Goal: Check status: Check status

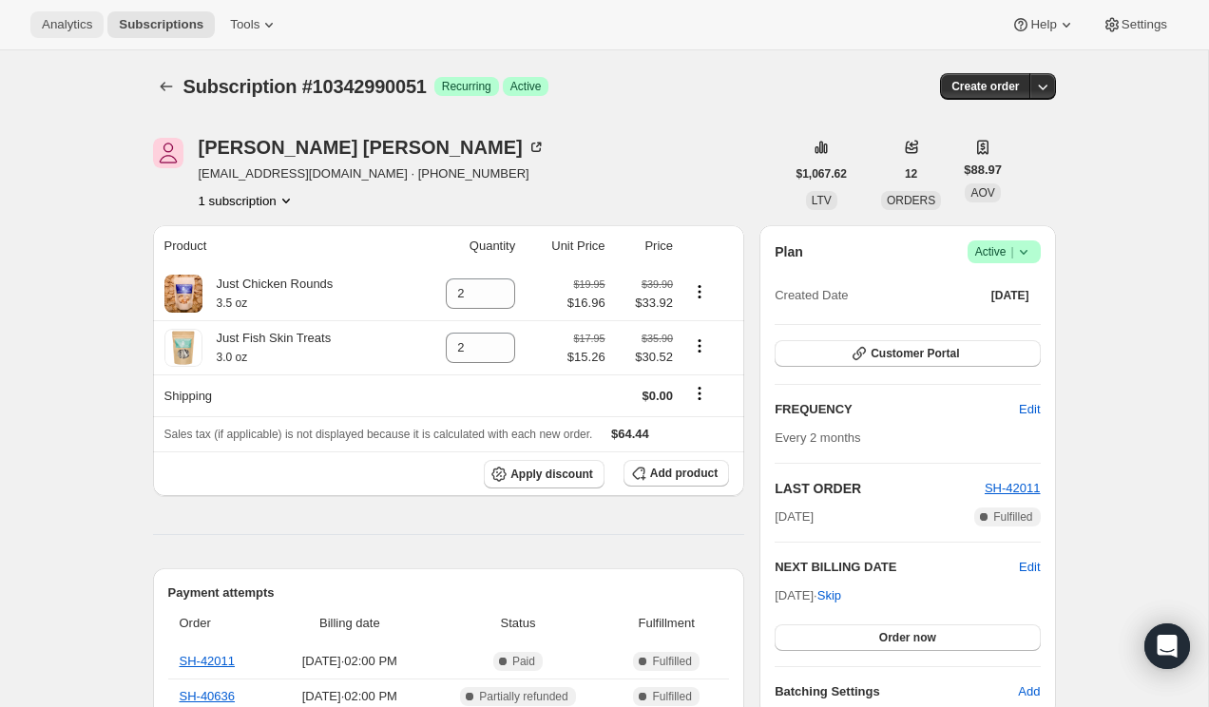
click at [79, 27] on span "Analytics" at bounding box center [67, 24] width 50 height 15
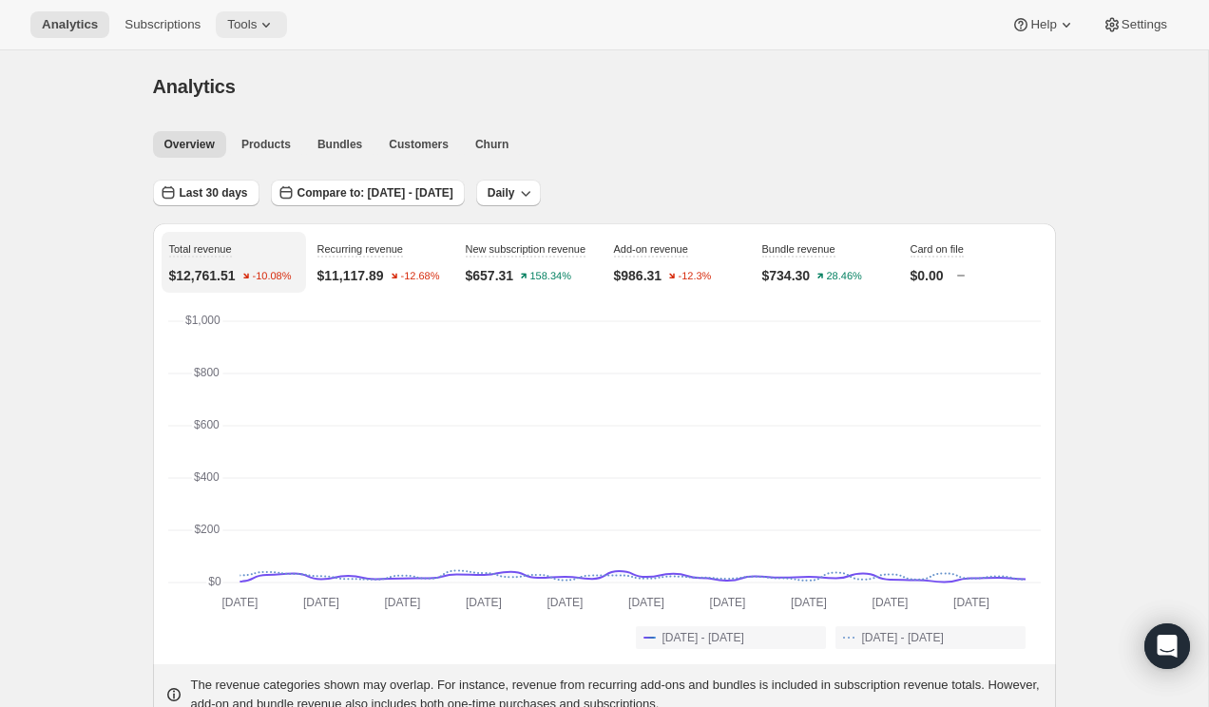
click at [257, 28] on span "Tools" at bounding box center [241, 24] width 29 height 15
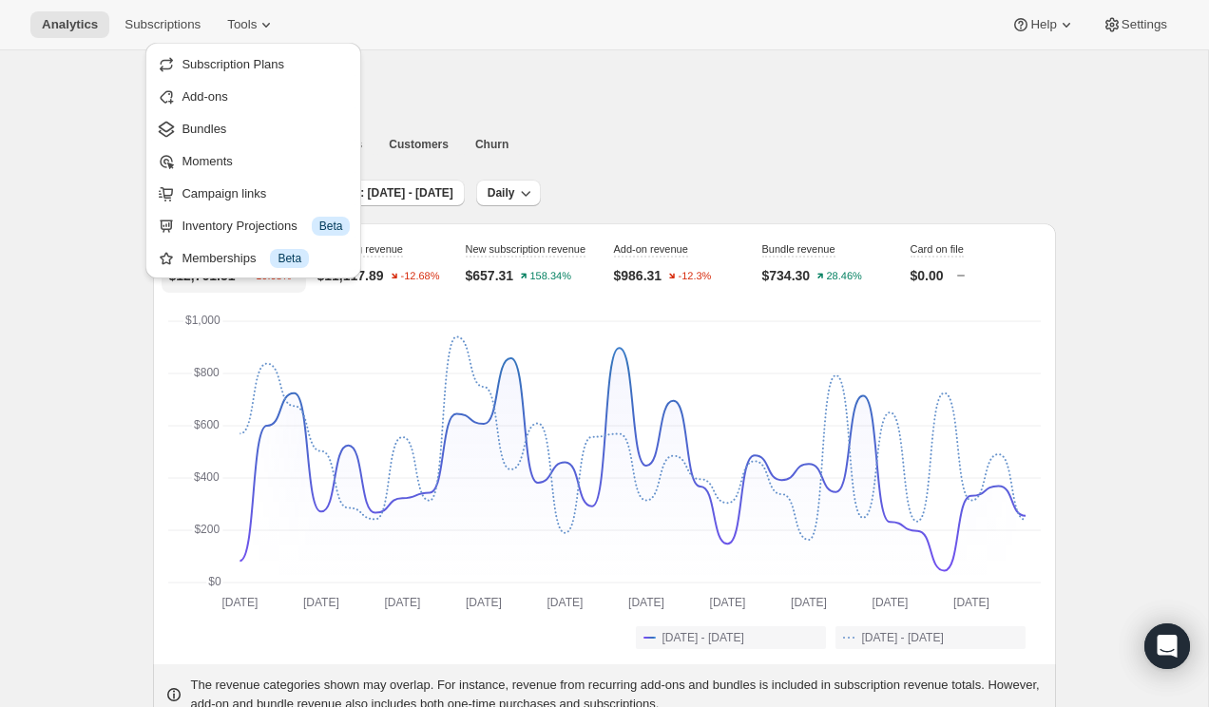
click at [486, 109] on div "Analytics. This page is ready Analytics" at bounding box center [604, 86] width 903 height 72
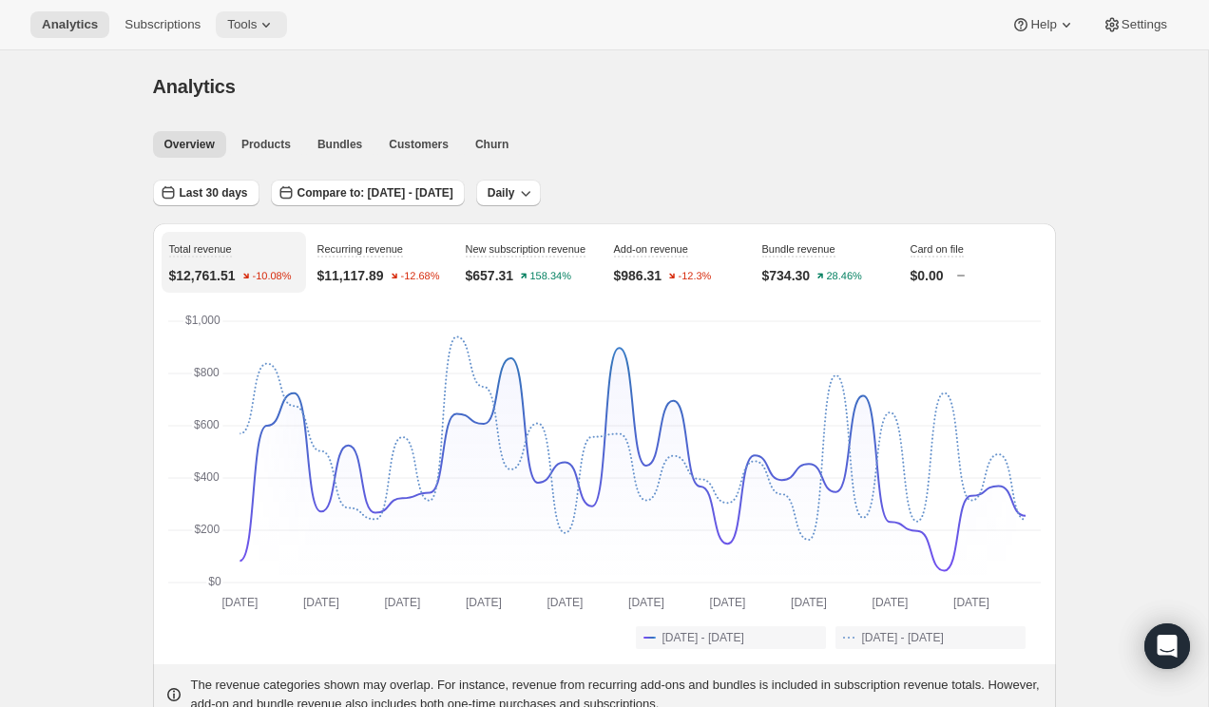
click at [274, 18] on icon at bounding box center [266, 24] width 19 height 19
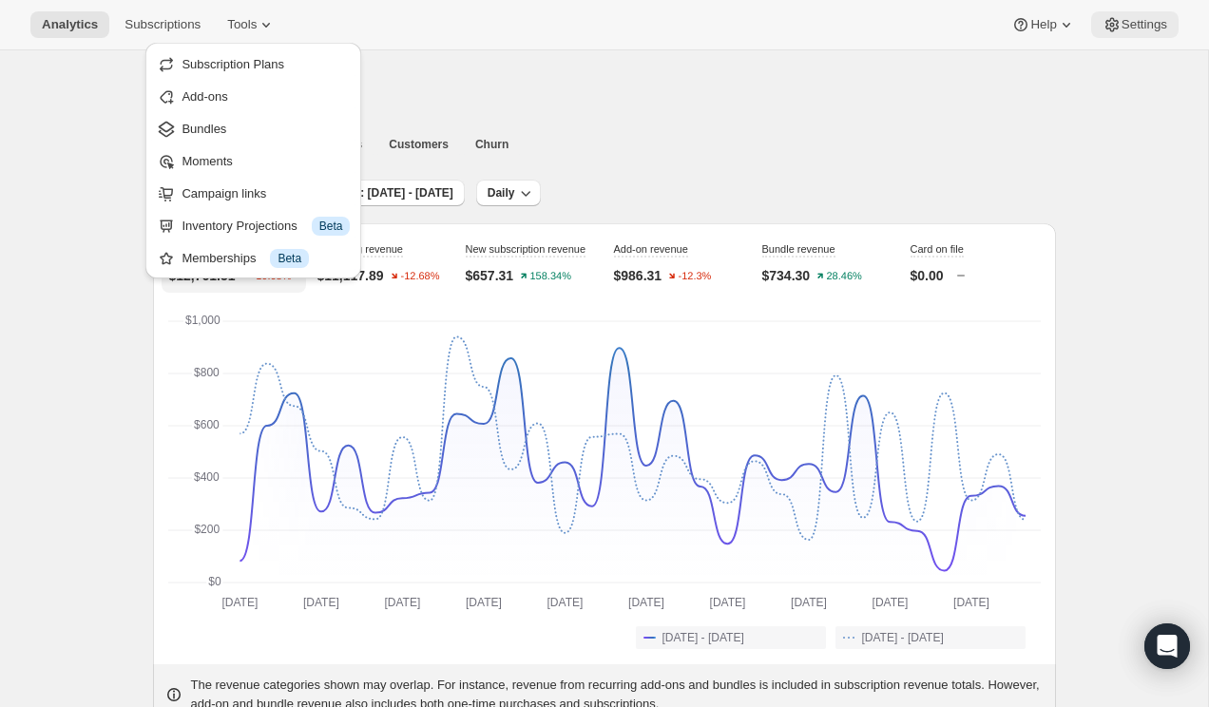
click at [1130, 35] on button "Settings" at bounding box center [1134, 24] width 87 height 27
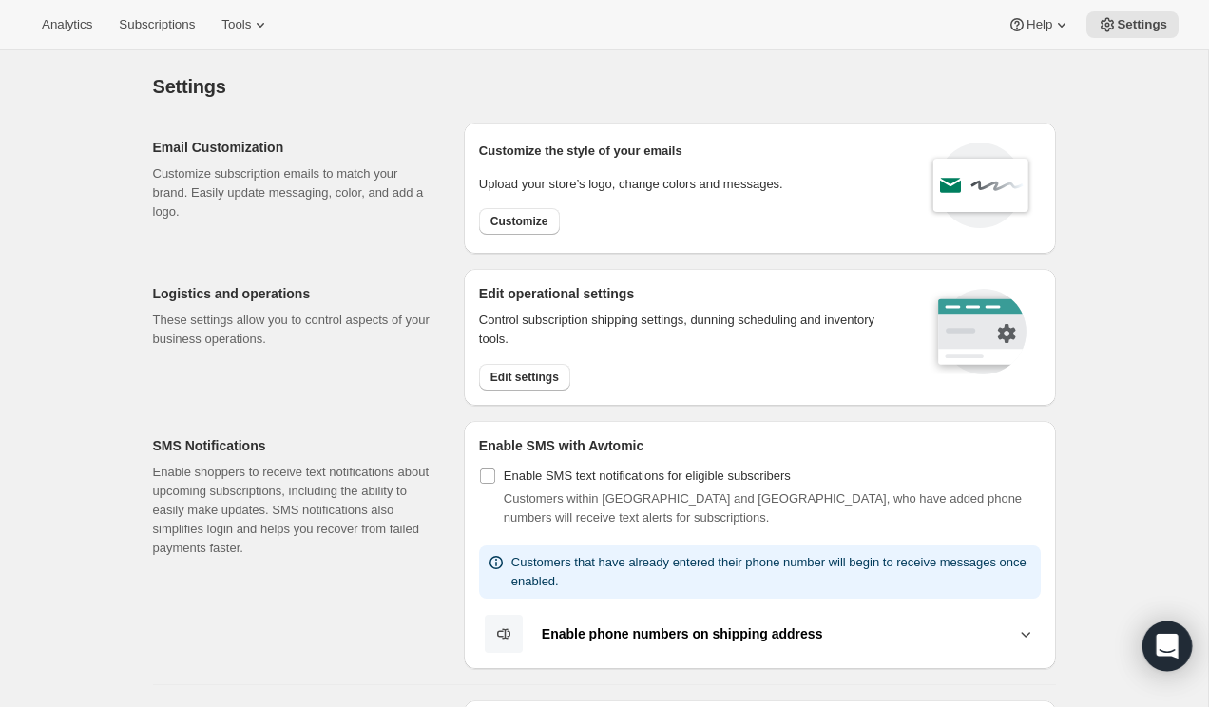
click at [1164, 649] on icon "Open Intercom Messenger" at bounding box center [1167, 646] width 22 height 25
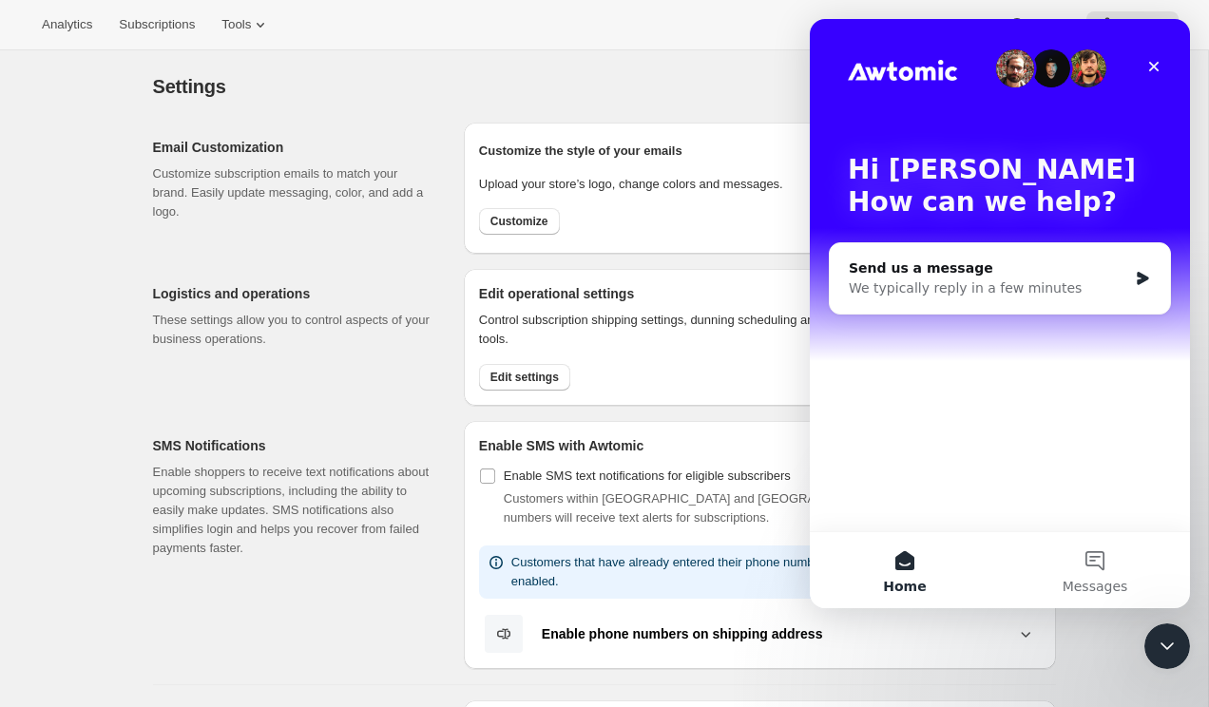
click at [1008, 75] on img "Intercom messenger" at bounding box center [1015, 68] width 38 height 38
click at [1154, 67] on icon "Close" at bounding box center [1154, 67] width 10 height 10
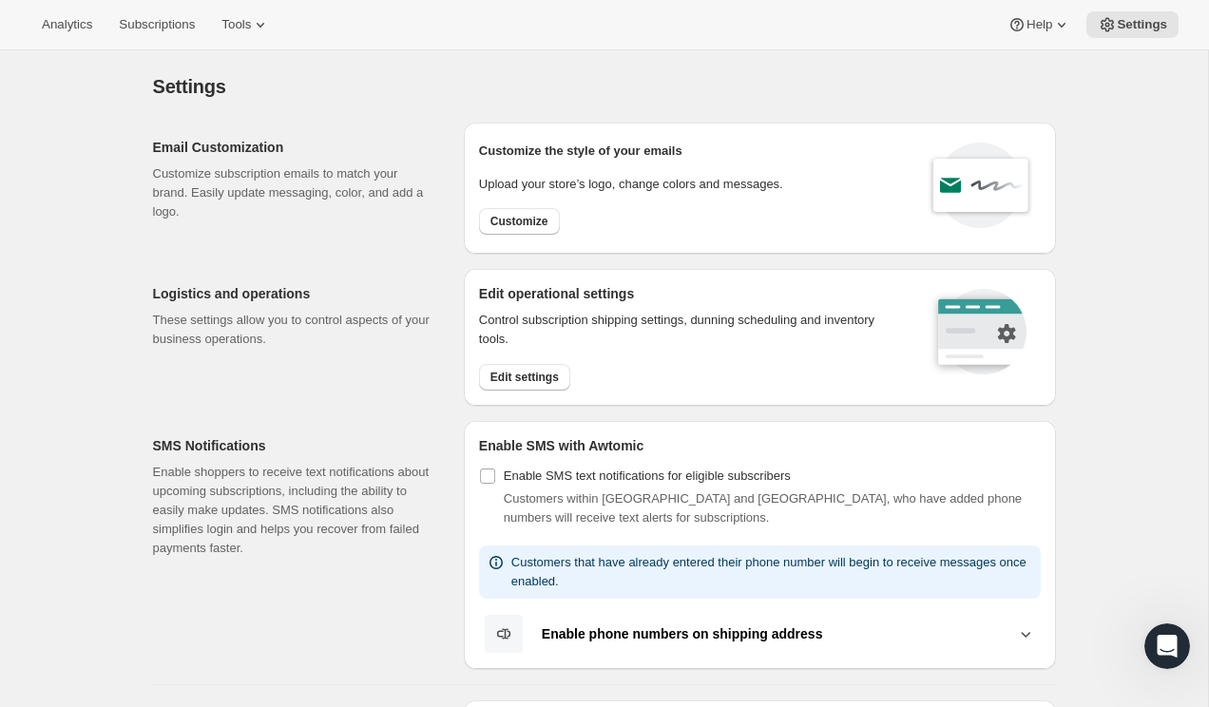
click at [814, 83] on div "Settings" at bounding box center [604, 86] width 903 height 27
click at [63, 22] on span "Analytics" at bounding box center [67, 24] width 50 height 15
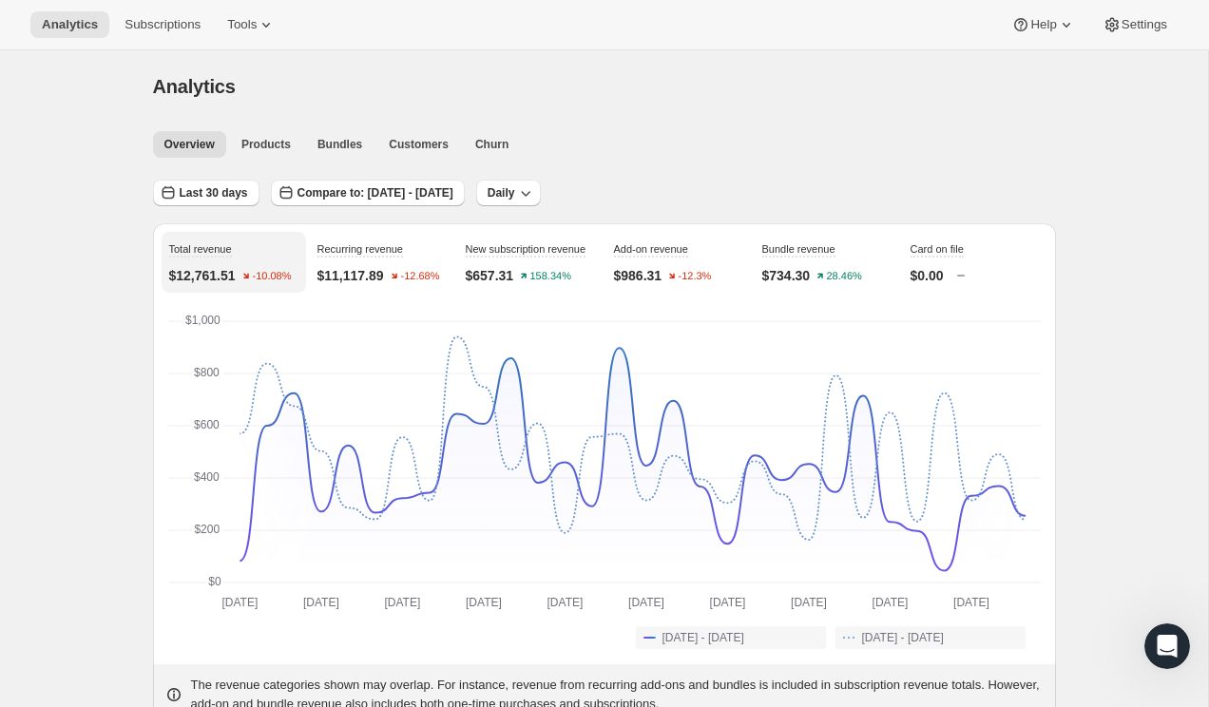
click at [747, 140] on ul "Overview Products Bundles Customers Churn More views" at bounding box center [598, 143] width 899 height 27
click at [259, 148] on span "Products" at bounding box center [265, 144] width 49 height 15
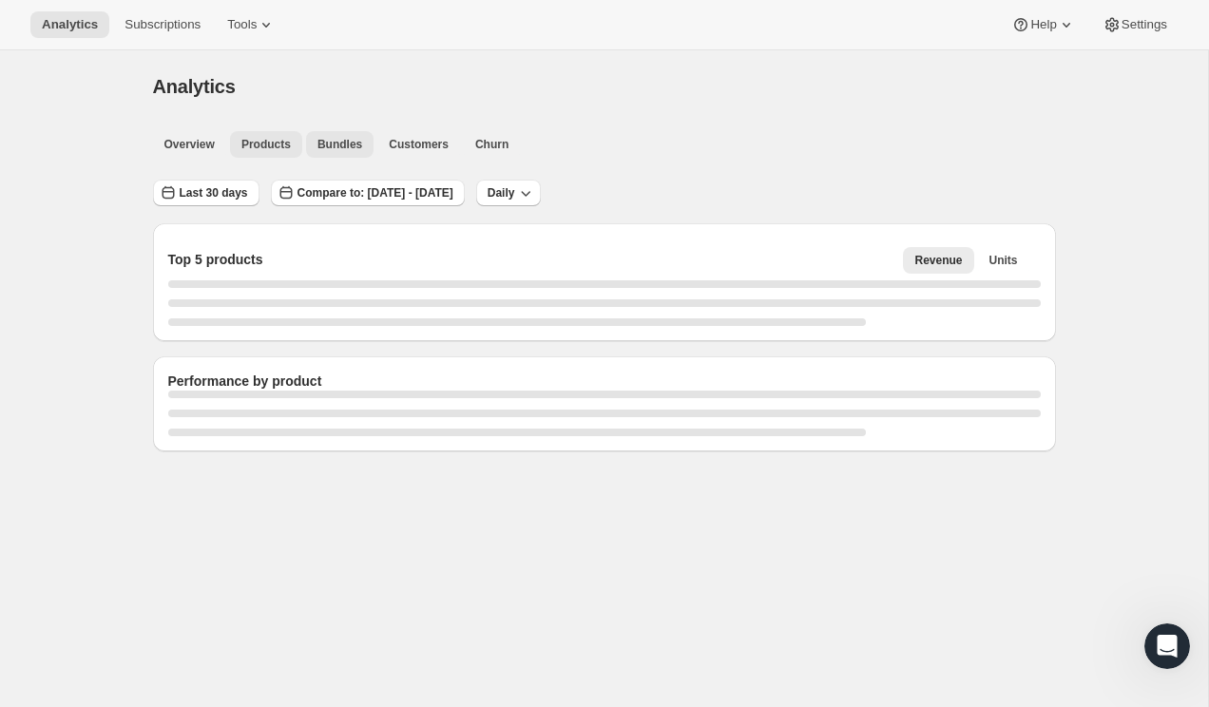
click at [374, 146] on button "Bundles" at bounding box center [339, 144] width 67 height 27
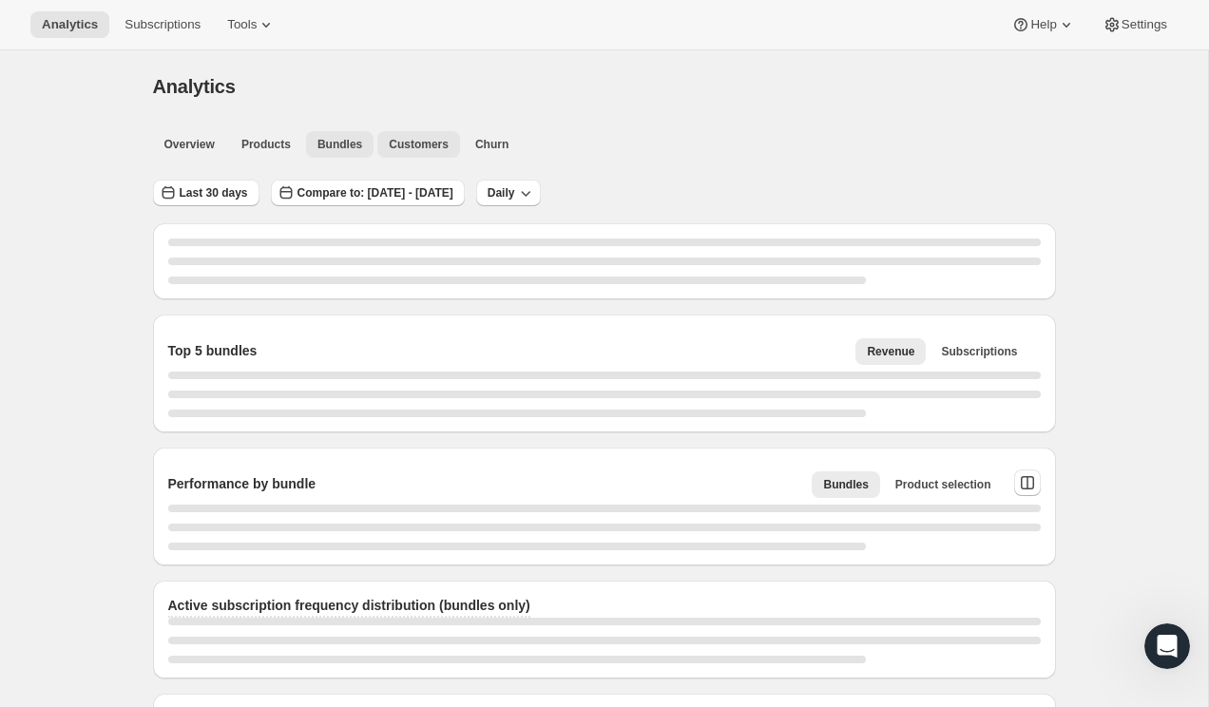
click at [429, 147] on span "Customers" at bounding box center [419, 144] width 60 height 15
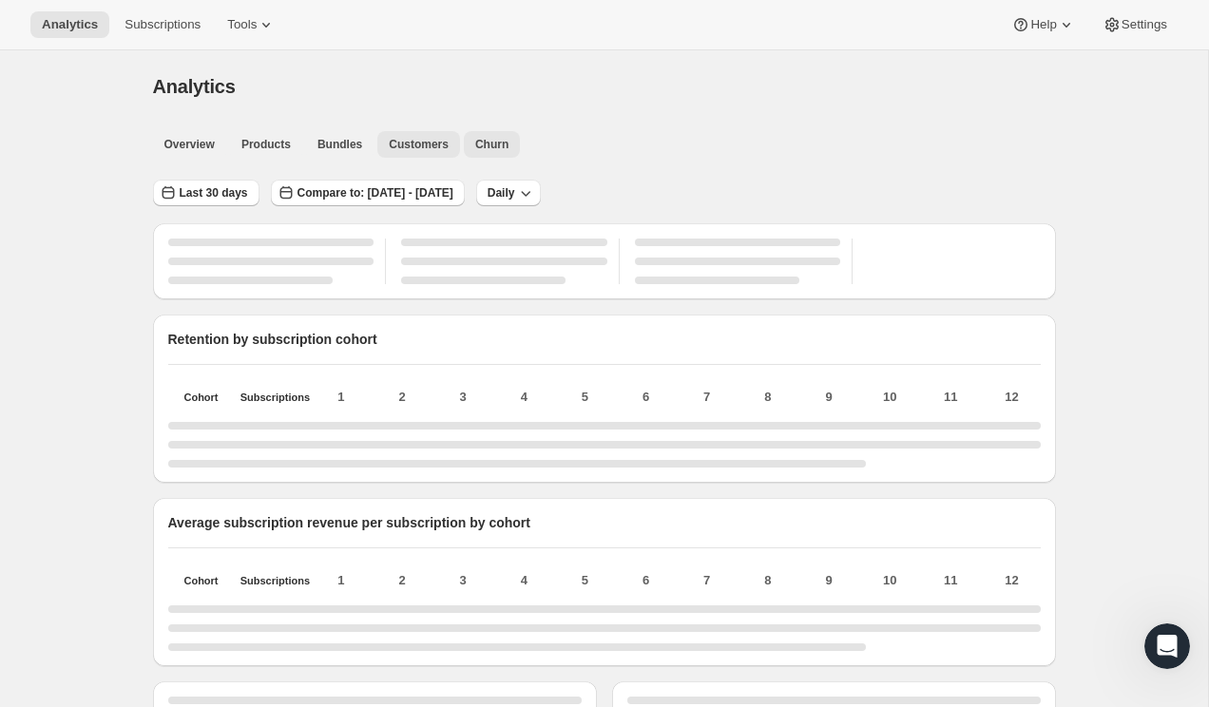
click at [487, 145] on span "Churn" at bounding box center [491, 144] width 33 height 15
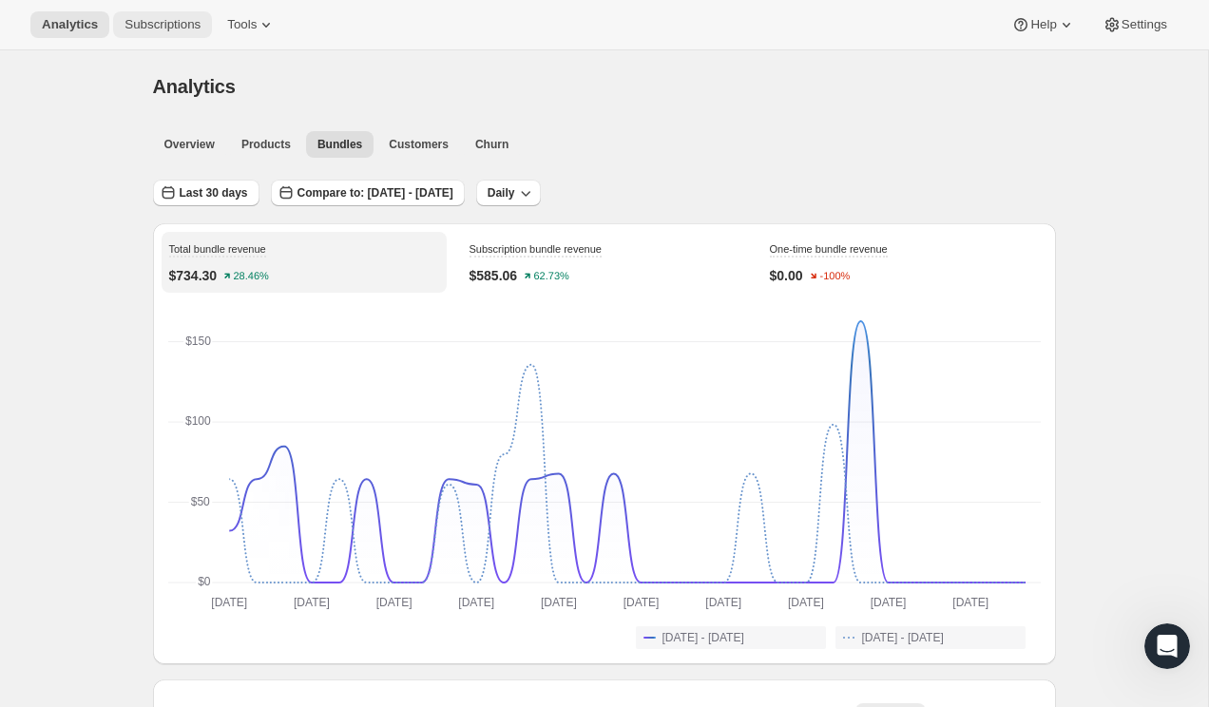
click at [170, 27] on span "Subscriptions" at bounding box center [163, 24] width 76 height 15
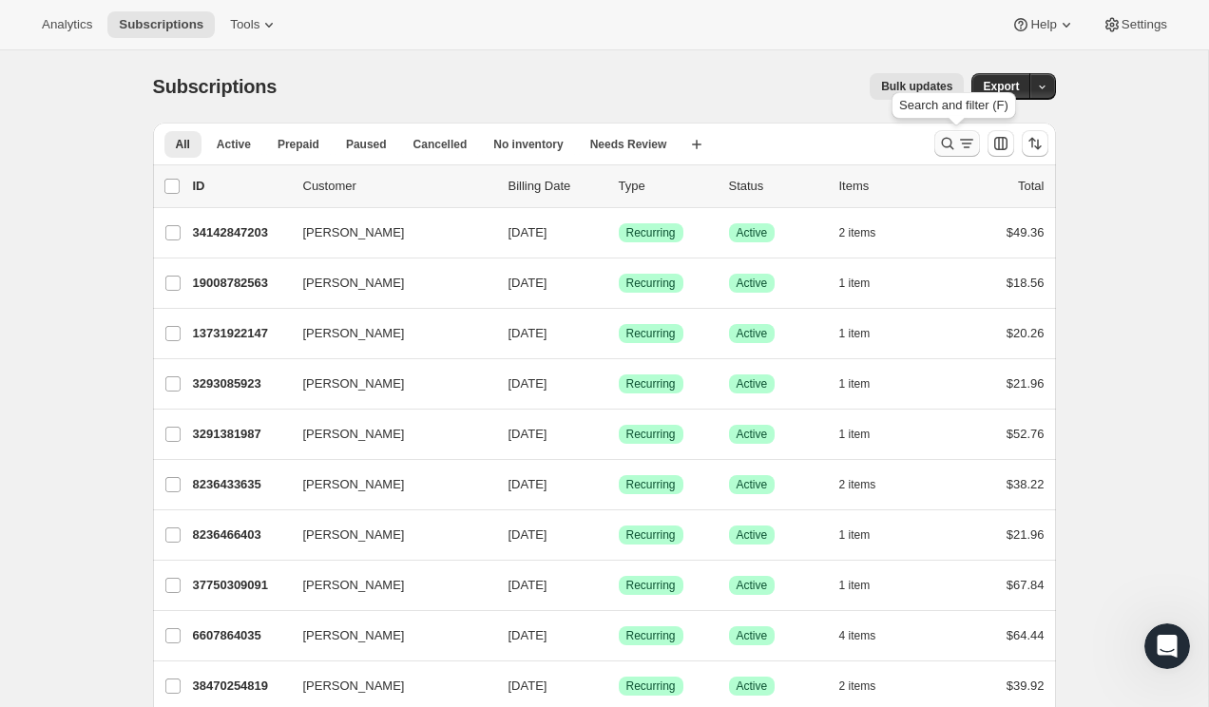
click at [934, 145] on button "Search and filter results" at bounding box center [957, 143] width 46 height 27
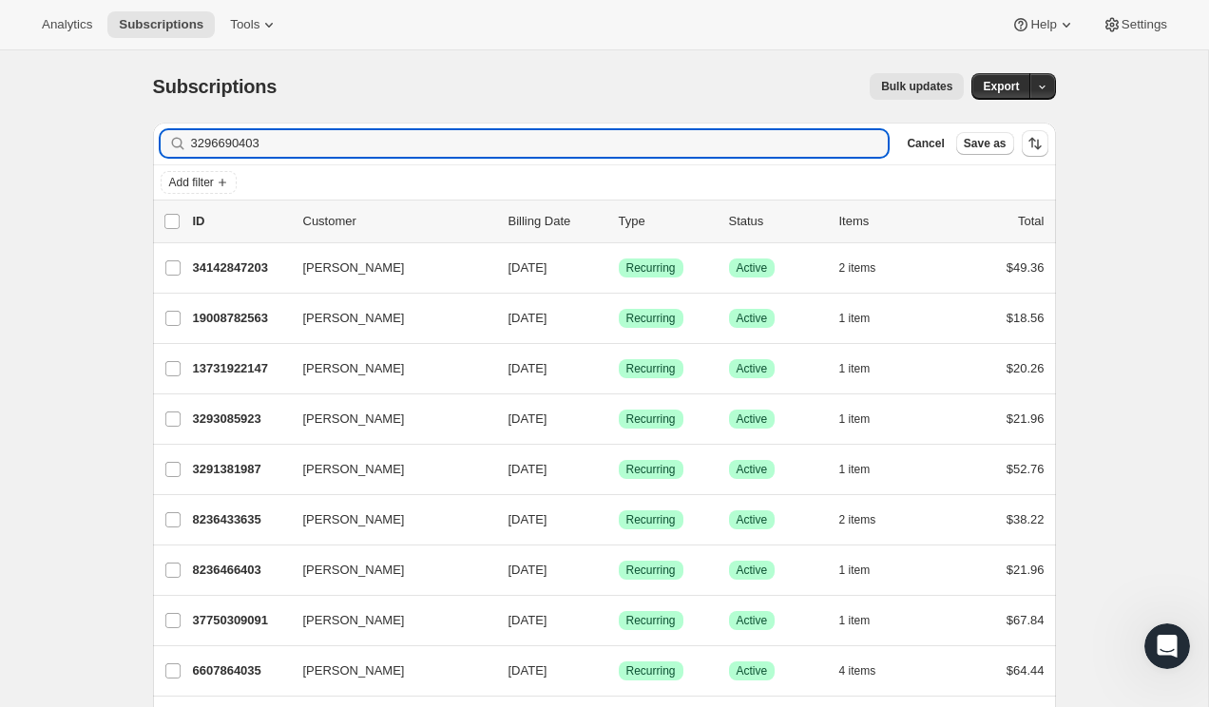
type input "3296690403"
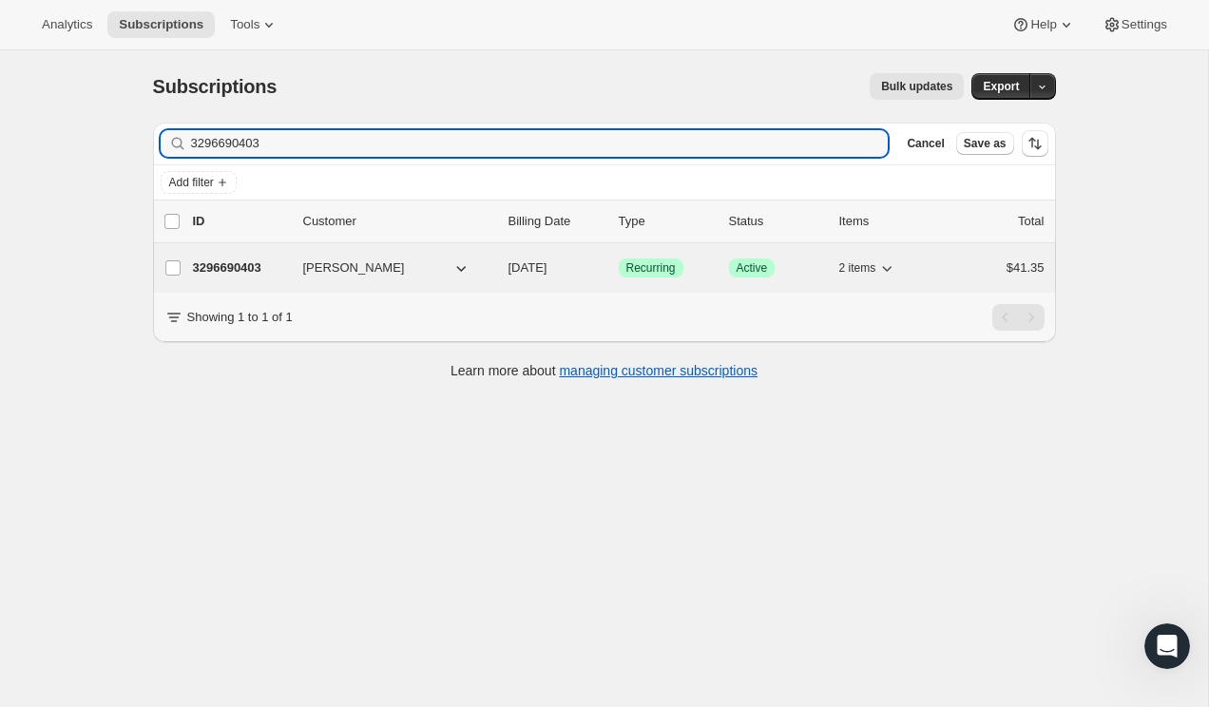
click at [240, 269] on p "3296690403" at bounding box center [240, 268] width 95 height 19
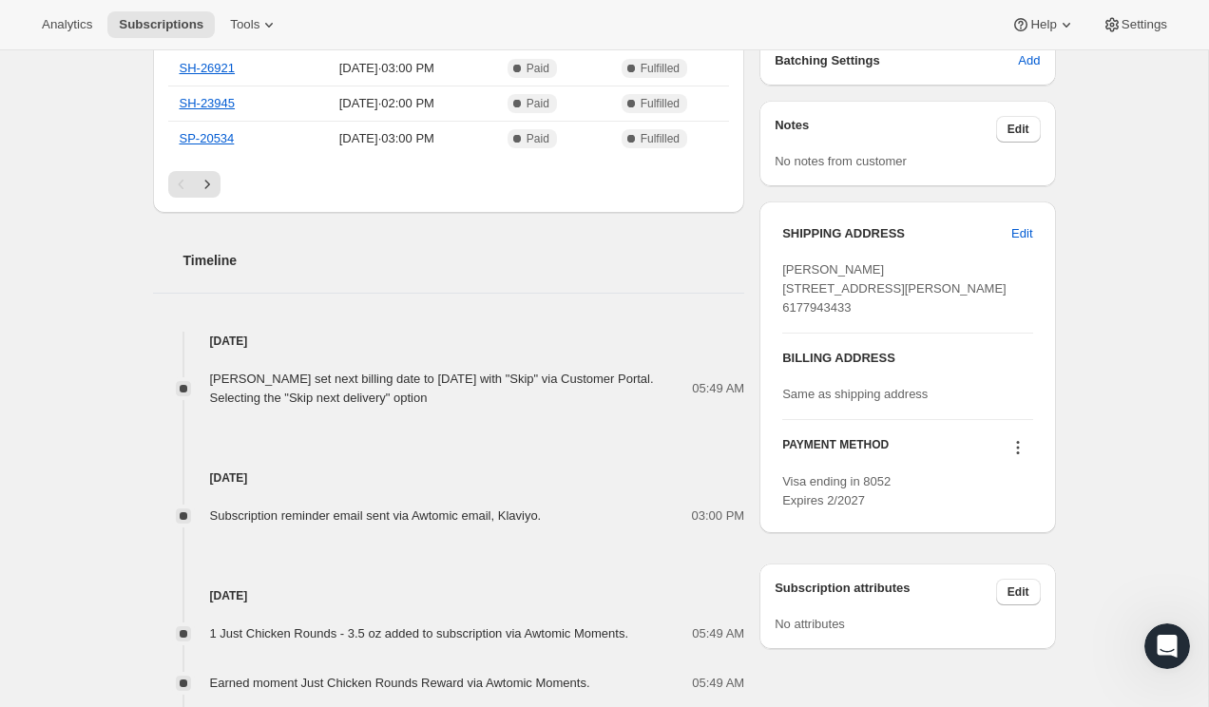
scroll to position [637, 0]
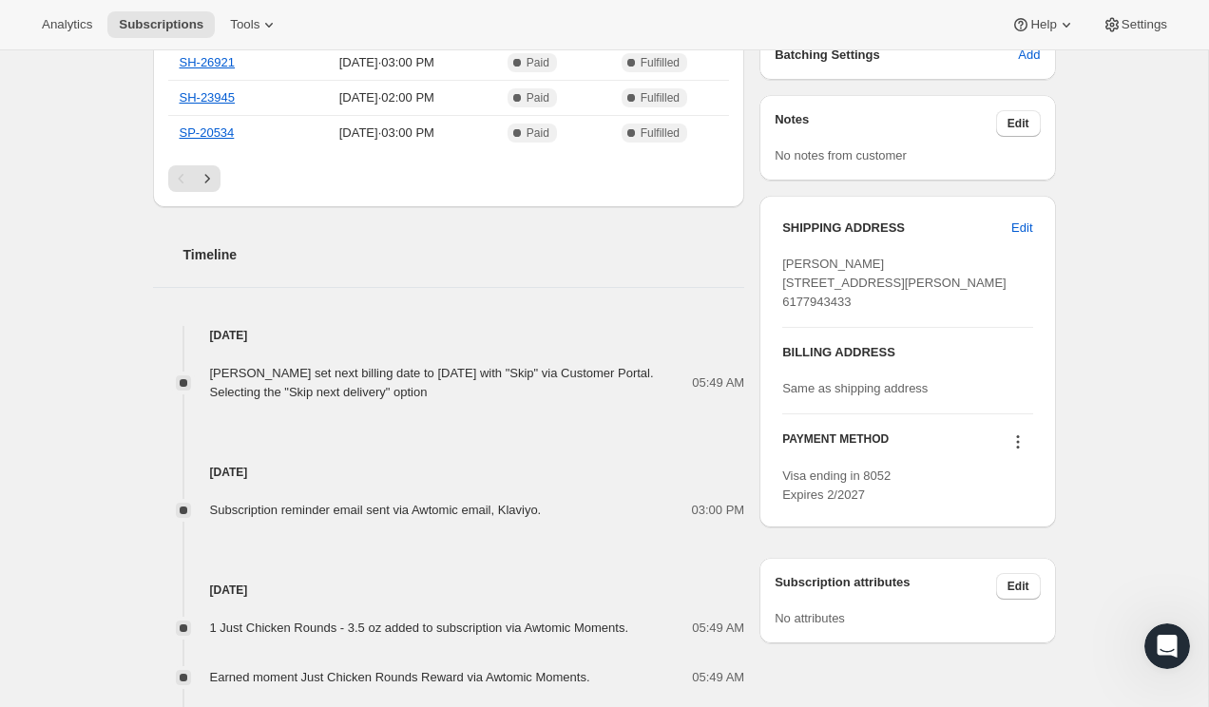
click at [1015, 451] on icon at bounding box center [1017, 441] width 19 height 19
click at [1089, 458] on div "Subscription #3296690403. This page is ready Subscription #3296690403 Success R…" at bounding box center [604, 276] width 1208 height 1724
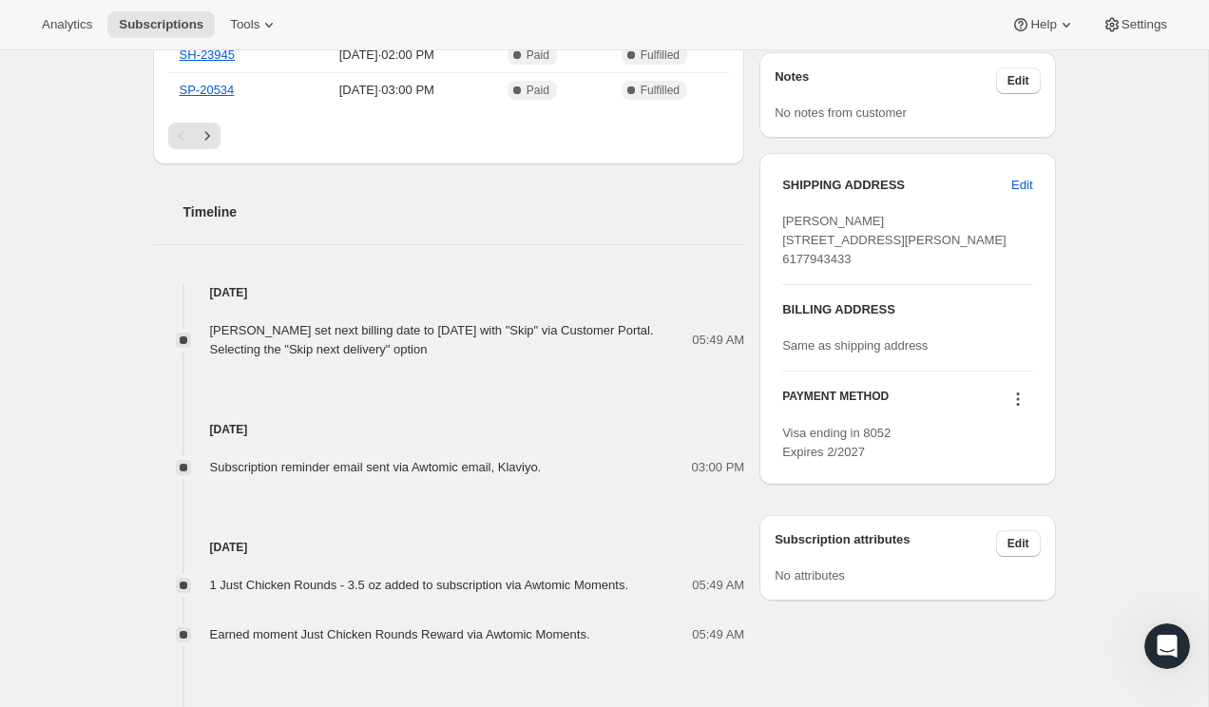
scroll to position [0, 0]
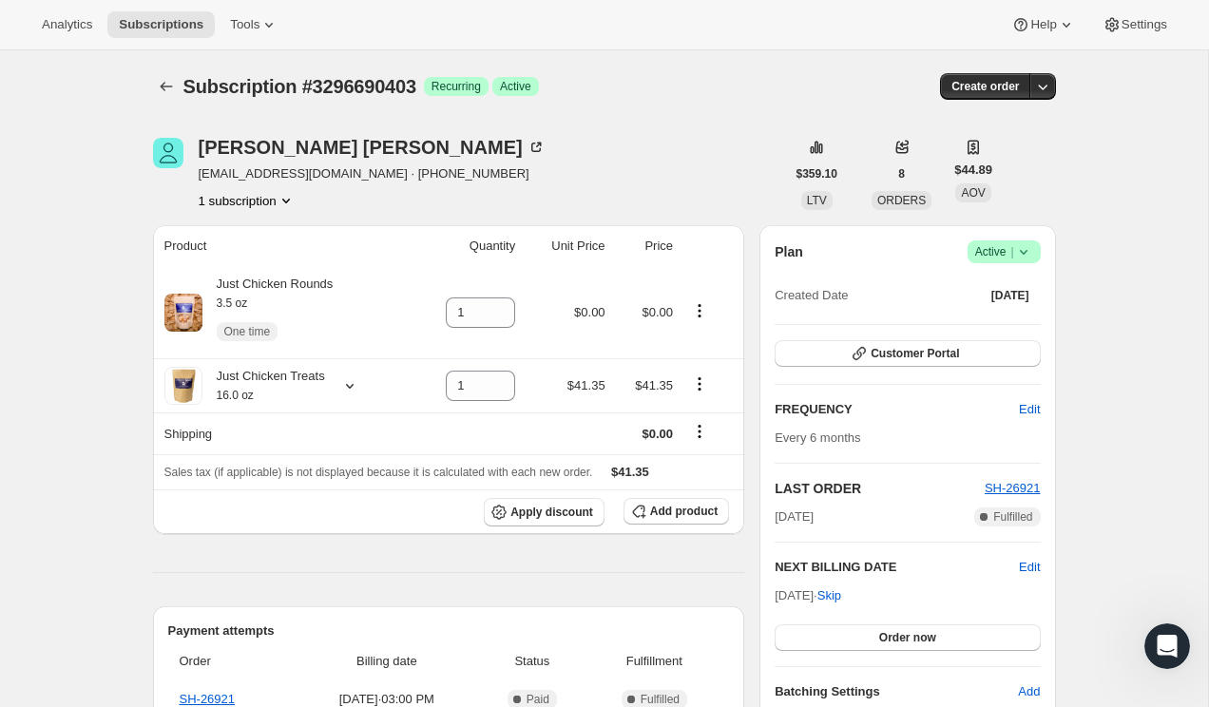
click at [1051, 86] on icon "button" at bounding box center [1042, 86] width 19 height 19
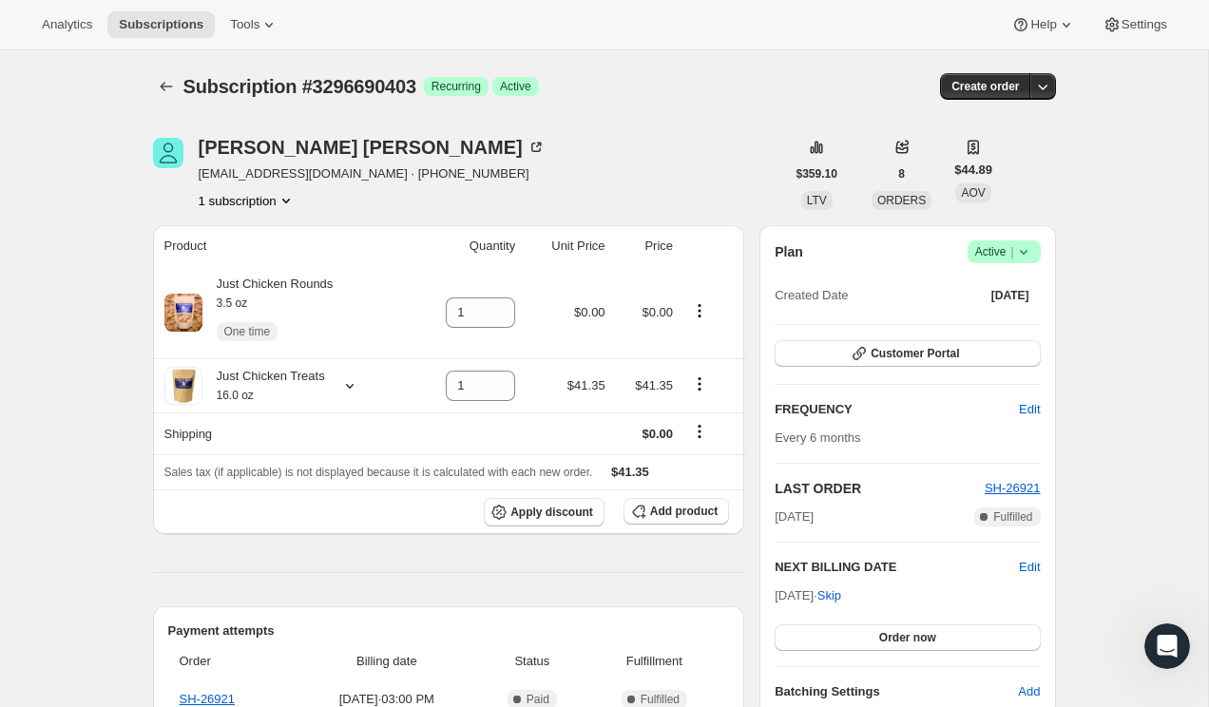
click at [261, 178] on span "[EMAIL_ADDRESS][DOMAIN_NAME] · [PHONE_NUMBER]" at bounding box center [372, 173] width 347 height 19
click at [536, 145] on icon at bounding box center [539, 146] width 6 height 6
